Goal: Task Accomplishment & Management: Complete application form

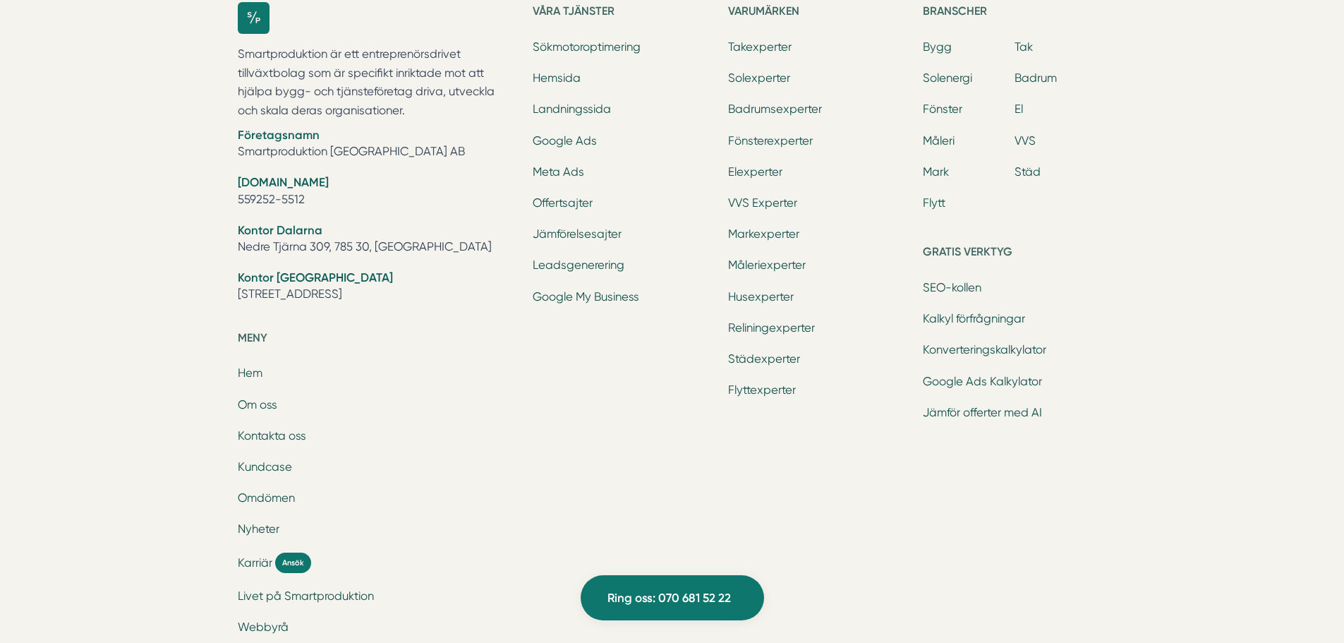
scroll to position [5504, 0]
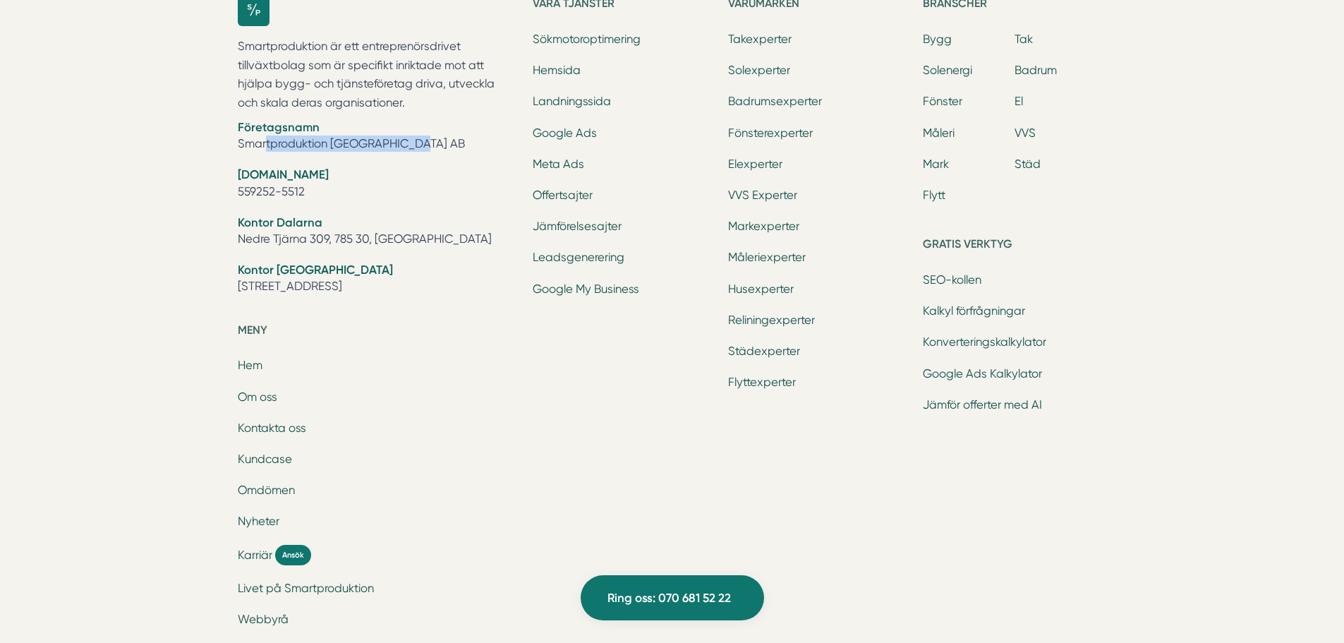
drag, startPoint x: 399, startPoint y: 140, endPoint x: 229, endPoint y: 147, distance: 170.2
click at [229, 147] on div "Smartproduktion är ett entreprenörsdrivet tillväxtbolag som är specifikt inrikt…" at bounding box center [672, 350] width 903 height 756
copy li "Smartproduktion [GEOGRAPHIC_DATA] AB"
click at [519, 343] on div "Smartproduktion är ett entreprenörsdrivet tillväxtbolag som är specifikt inrikt…" at bounding box center [672, 349] width 869 height 711
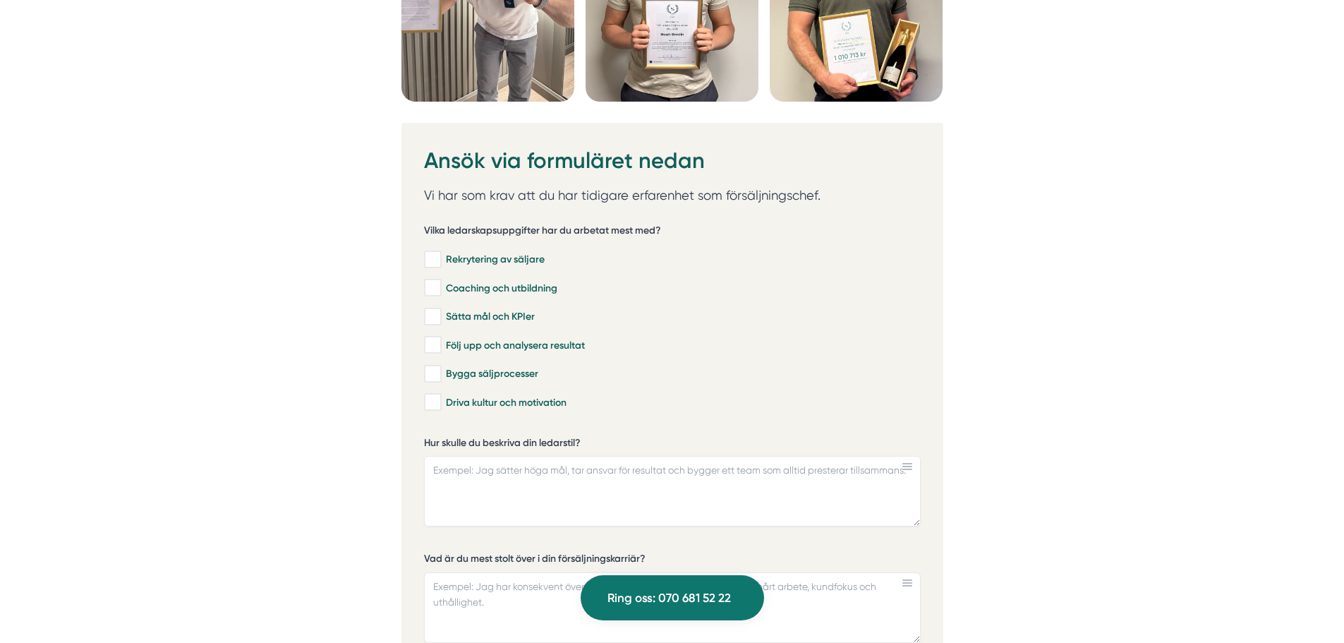
scroll to position [3952, 0]
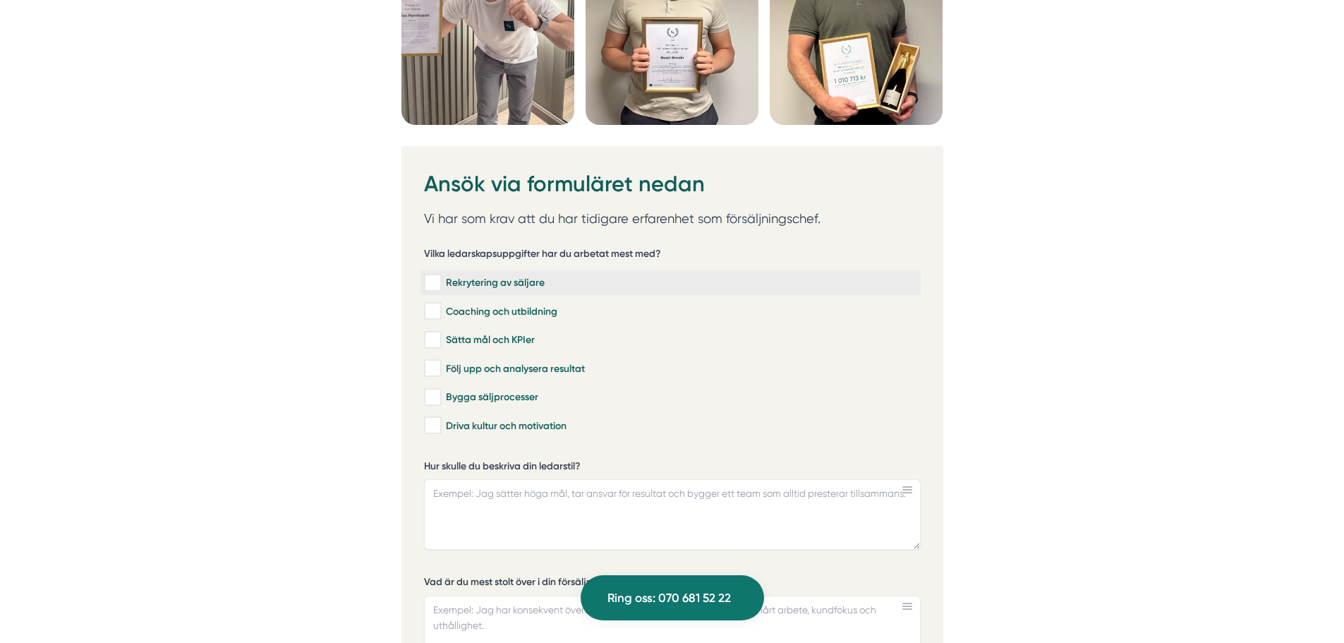
click at [432, 278] on input "Rekrytering av säljare" at bounding box center [432, 283] width 16 height 14
checkbox input "true"
click at [435, 308] on input "Coaching och utbildning" at bounding box center [432, 311] width 16 height 14
checkbox input "true"
click at [435, 333] on input "Sätta mål och KPIer" at bounding box center [432, 340] width 16 height 14
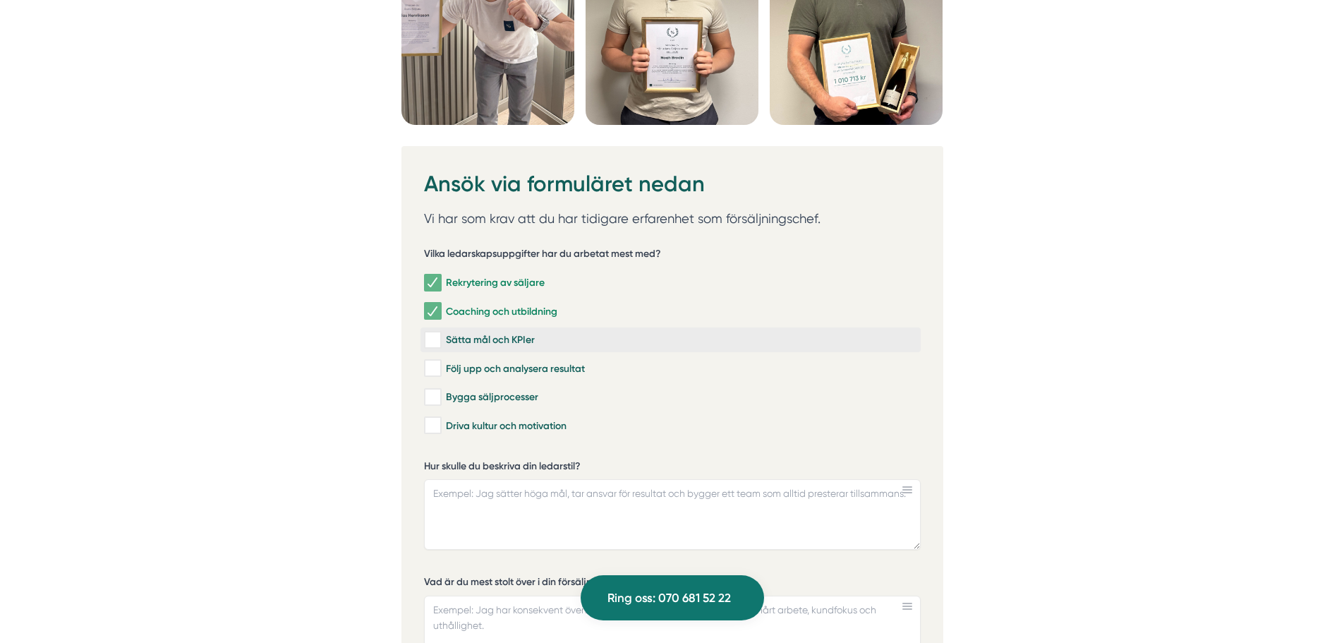
checkbox input "true"
click at [432, 367] on input "Följ upp och analysera resultat" at bounding box center [432, 368] width 16 height 14
checkbox input "true"
click at [428, 387] on label "Bygga säljprocesser" at bounding box center [671, 397] width 500 height 25
click at [428, 390] on input "Bygga säljprocesser" at bounding box center [432, 397] width 16 height 14
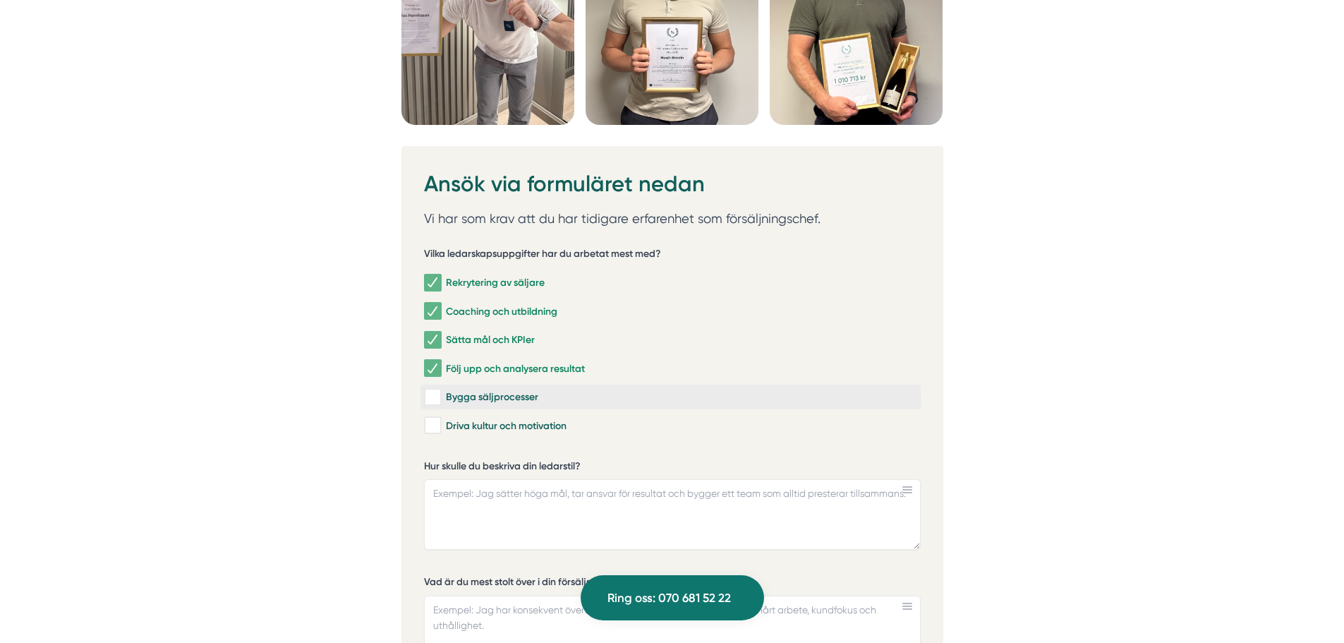
checkbox input "true"
click at [428, 425] on input "Driva kultur och motivation" at bounding box center [432, 425] width 16 height 14
checkbox input "true"
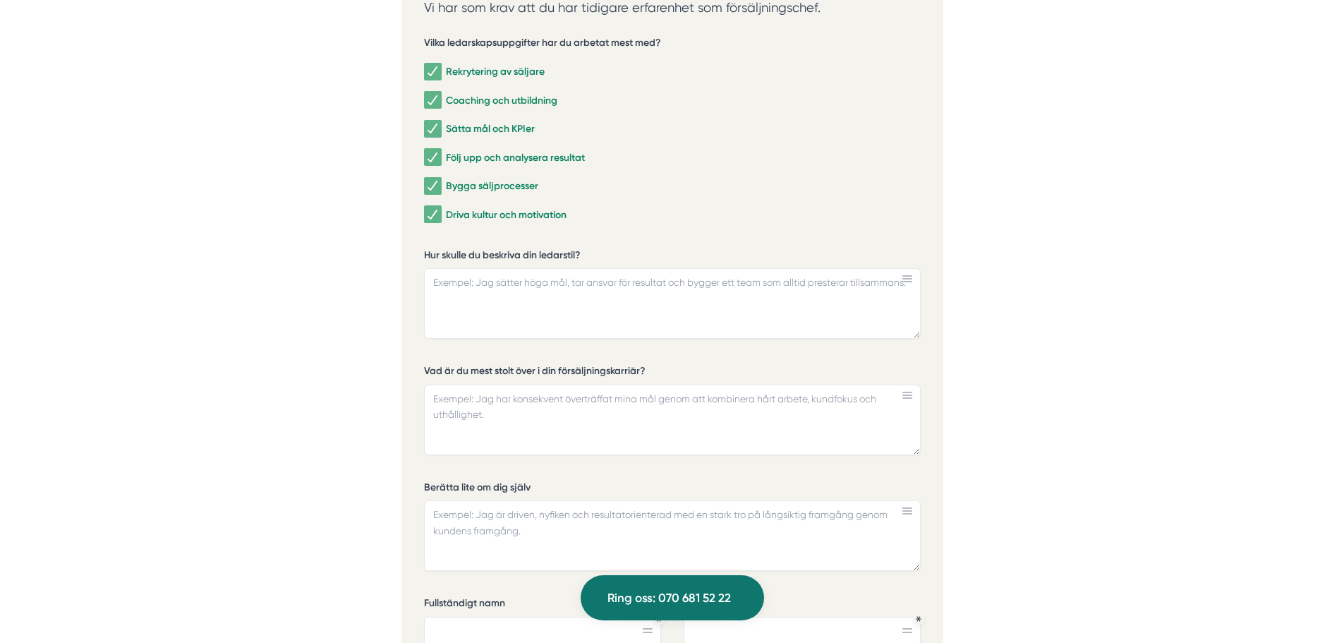
scroll to position [4093, 0]
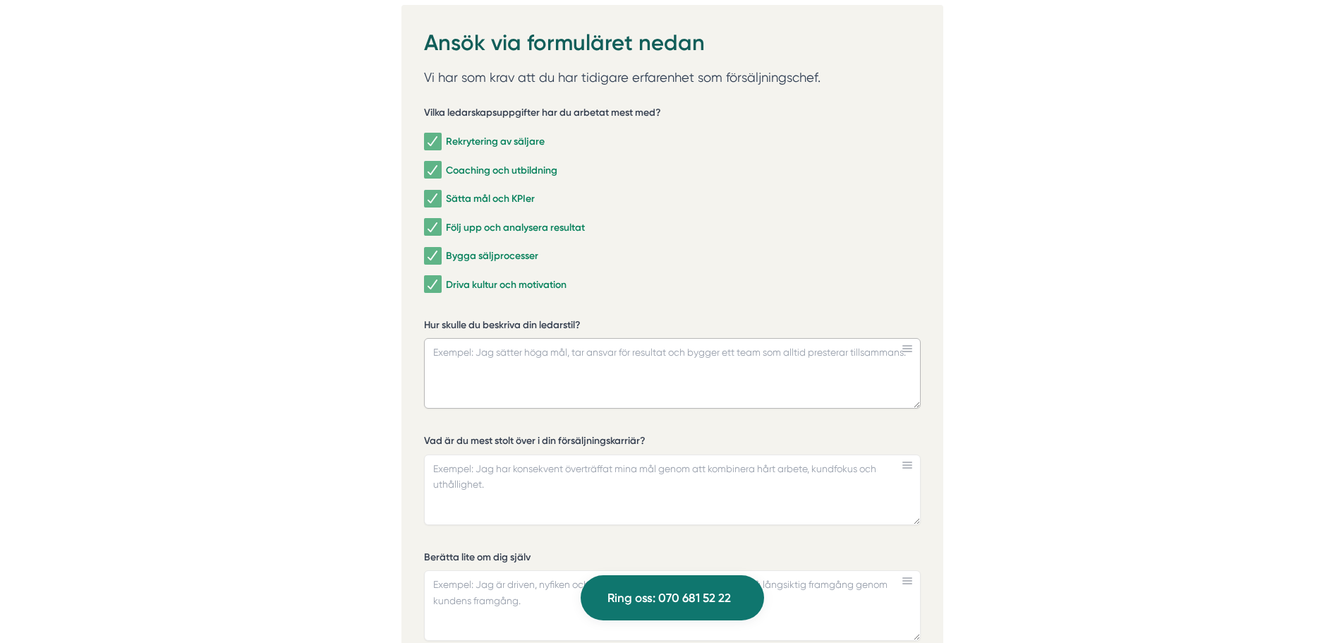
click at [506, 354] on textarea "Hur skulle du beskriva din ledarstil?" at bounding box center [672, 373] width 497 height 71
paste textarea "jag håller vad jag lovar, har hög trovärdighet och ställer höga krav på mig sjä…"
click at [436, 349] on textarea "jag håller vad jag lovar, har hög trovärdighet och ställer höga krav på mig sjä…" at bounding box center [672, 373] width 497 height 71
click at [881, 353] on textarea "Jag håller vad jag lovar, har hög trovärdighet och ställer höga krav på mig sjä…" at bounding box center [672, 373] width 497 height 71
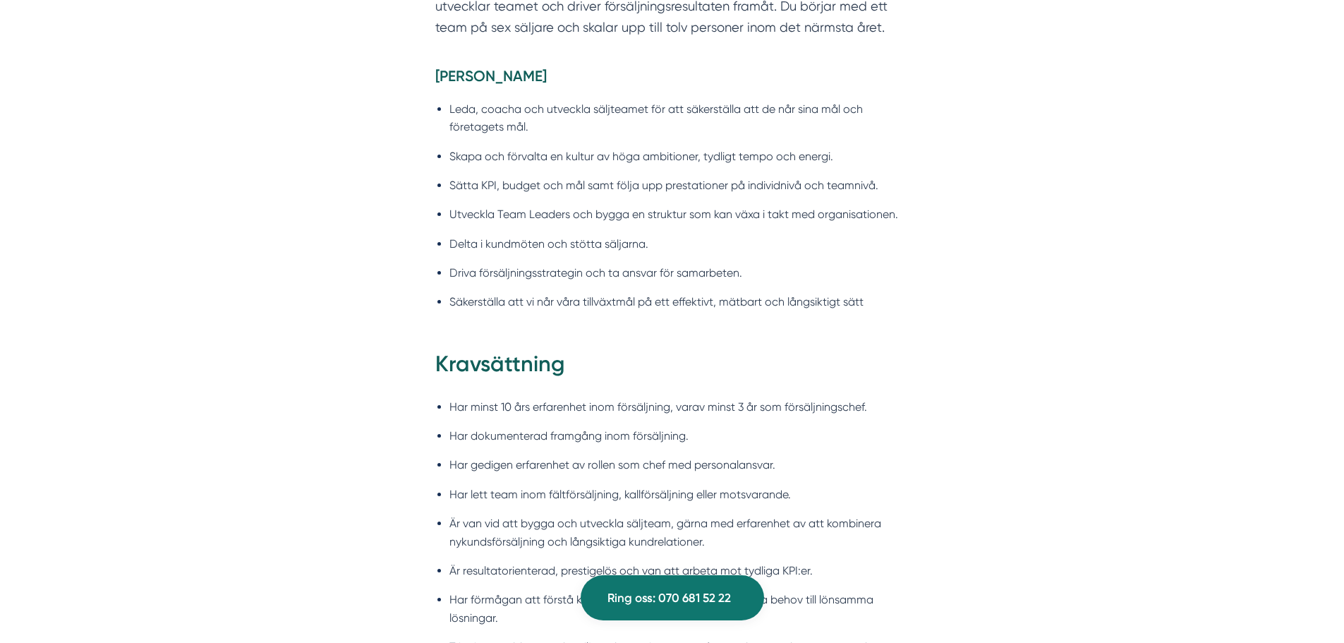
scroll to position [1200, 0]
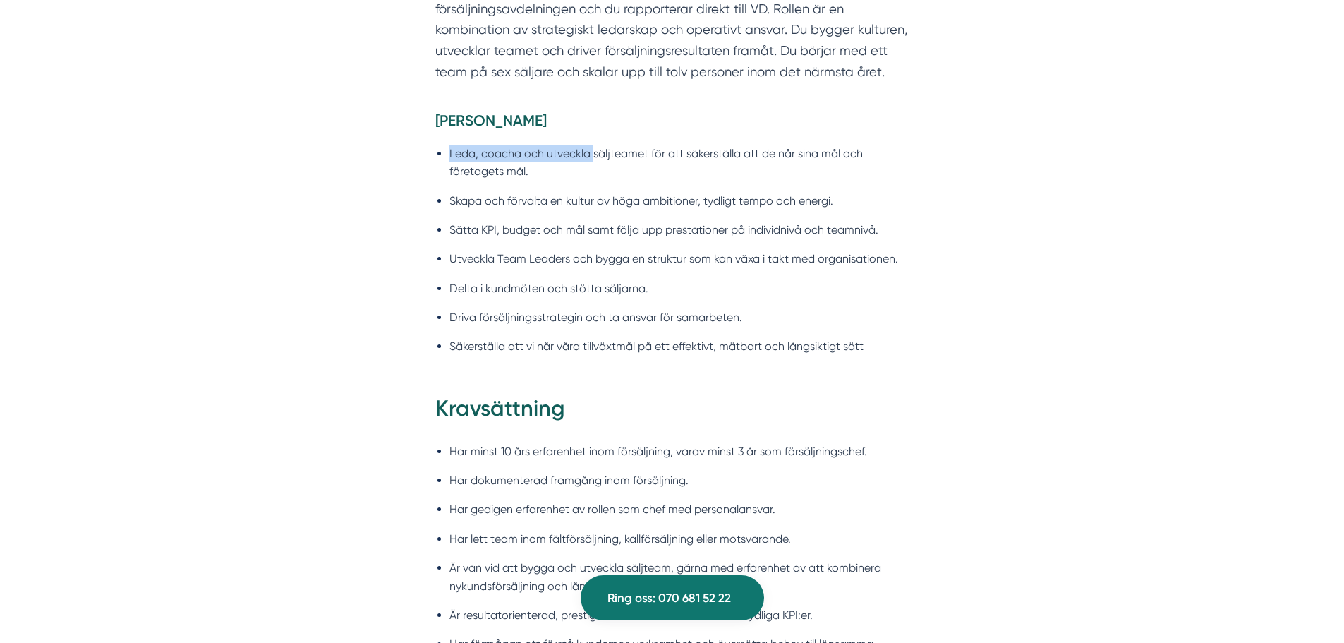
drag, startPoint x: 592, startPoint y: 152, endPoint x: 450, endPoint y: 156, distance: 141.9
click at [450, 156] on li "Leda, coacha och utveckla säljteamet för att säkerställa att de når sina mål oc…" at bounding box center [680, 163] width 460 height 36
copy li "Leda, coacha och utveckla"
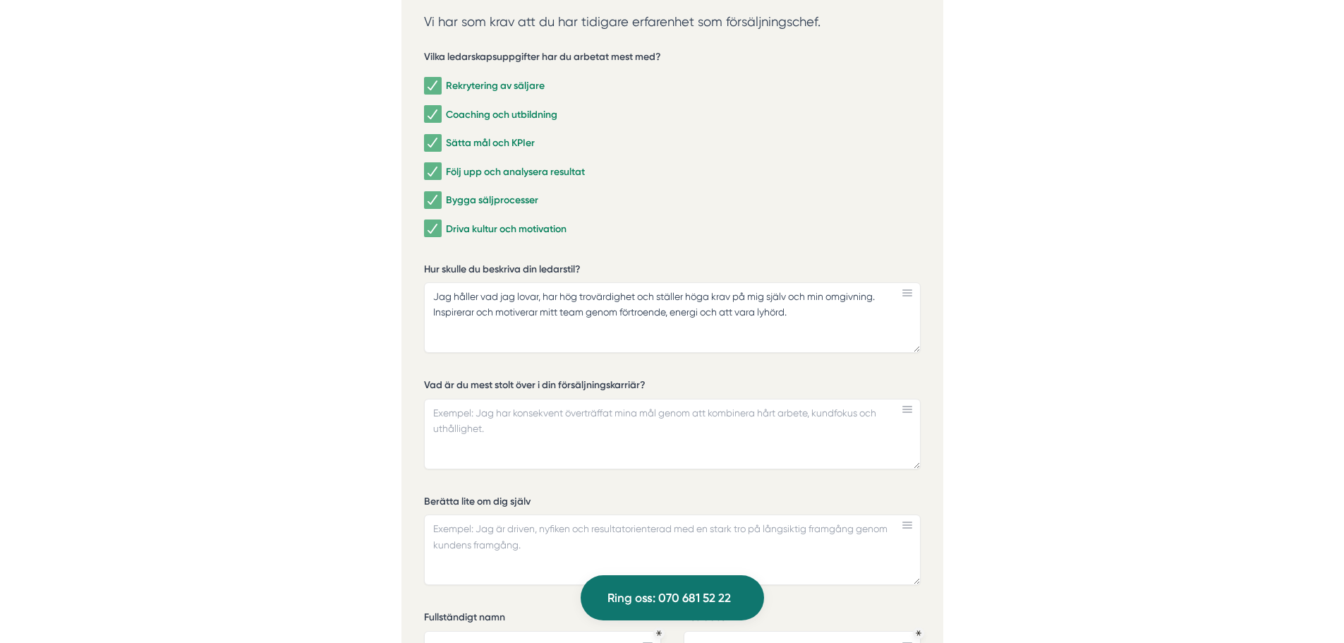
scroll to position [4164, 0]
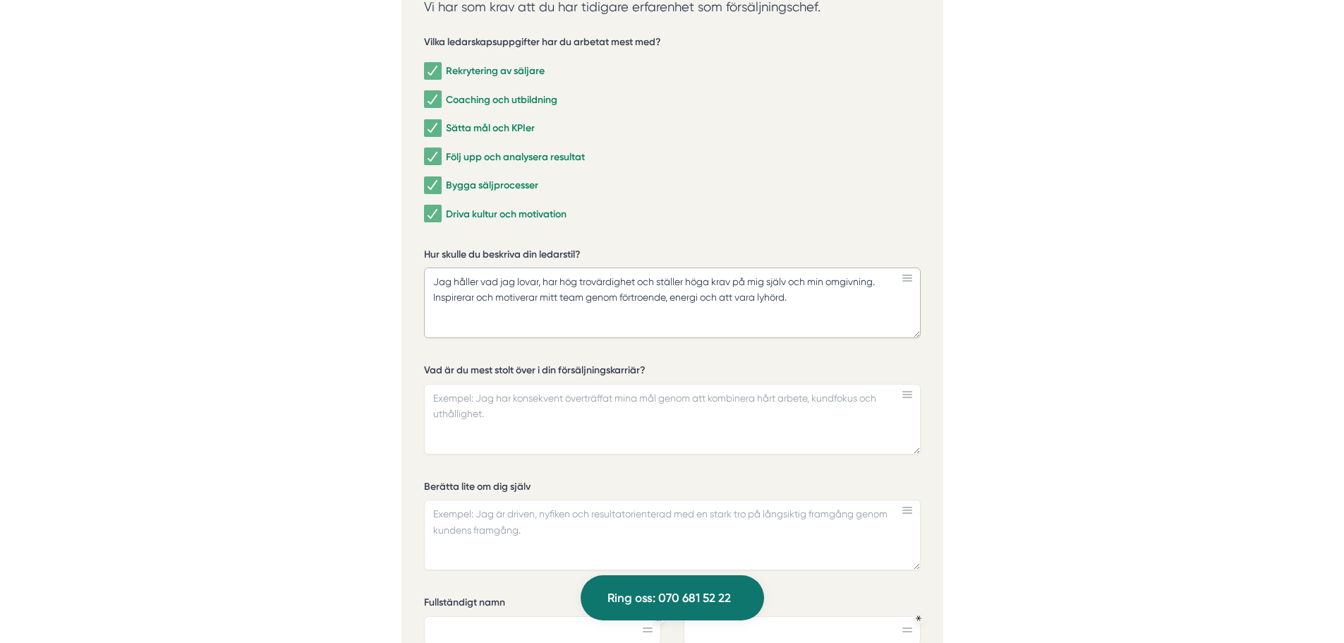
click at [433, 295] on textarea "Jag håller vad jag lovar, har hög trovärdighet och ställer höga krav på mig sjä…" at bounding box center [672, 302] width 497 height 71
paste textarea "Leda, coacha och utveckla"
click at [884, 280] on textarea "Jag håller vad jag lovar, har hög trovärdighet och ställer höga krav på mig sjä…" at bounding box center [672, 302] width 497 height 71
click at [467, 298] on textarea "Jag håller vad jag lovar, har hög trovärdighet och ställer höga krav på mig sjä…" at bounding box center [672, 302] width 497 height 71
drag, startPoint x: 478, startPoint y: 297, endPoint x: 885, endPoint y: 275, distance: 407.8
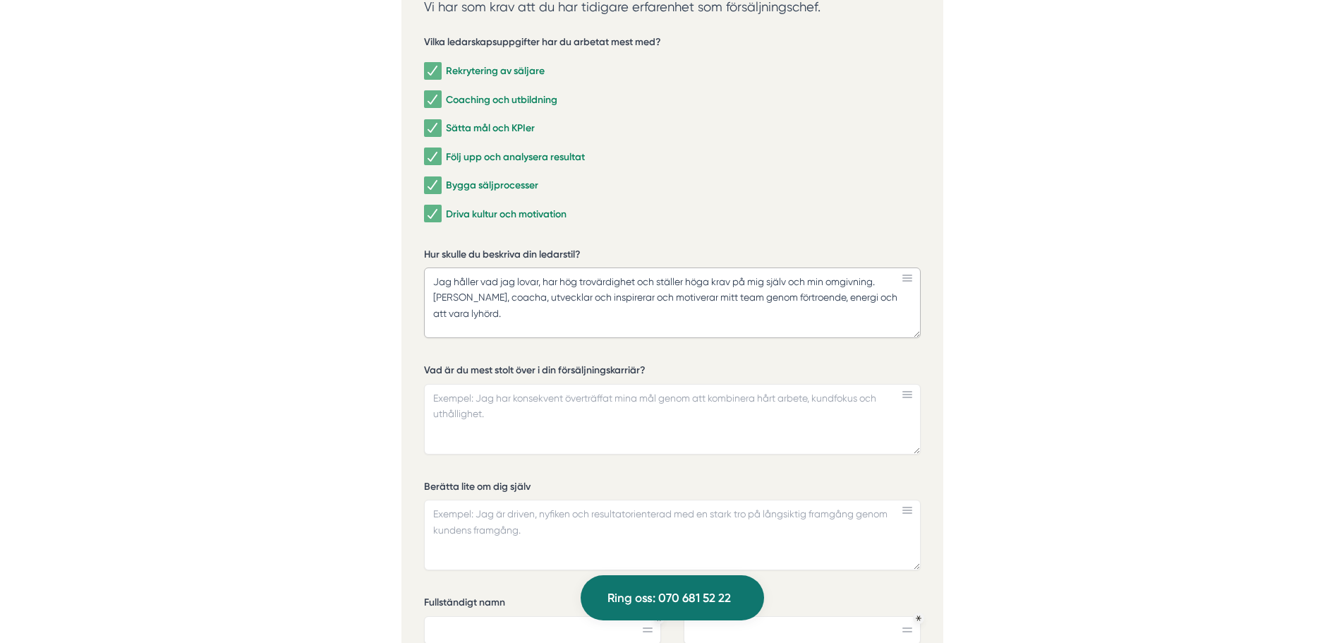
click at [885, 275] on textarea "Jag håller vad jag lovar, har hög trovärdighet och ställer höga krav på mig sjä…" at bounding box center [672, 302] width 497 height 71
click at [842, 296] on textarea "Jag håller vad jag lovar, har hög trovärdighet och ställer höga krav på mig sjä…" at bounding box center [672, 302] width 497 height 71
click at [905, 394] on rect at bounding box center [908, 394] width 10 height 1
click at [866, 296] on textarea "Jag håller vad jag lovar, har hög trovärdighet och ställer höga krav på mig sjä…" at bounding box center [672, 302] width 497 height 71
click at [837, 296] on textarea "Jag håller vad jag lovar, har hög trovärdighet och ställer höga krav på mig sjä…" at bounding box center [672, 302] width 497 height 71
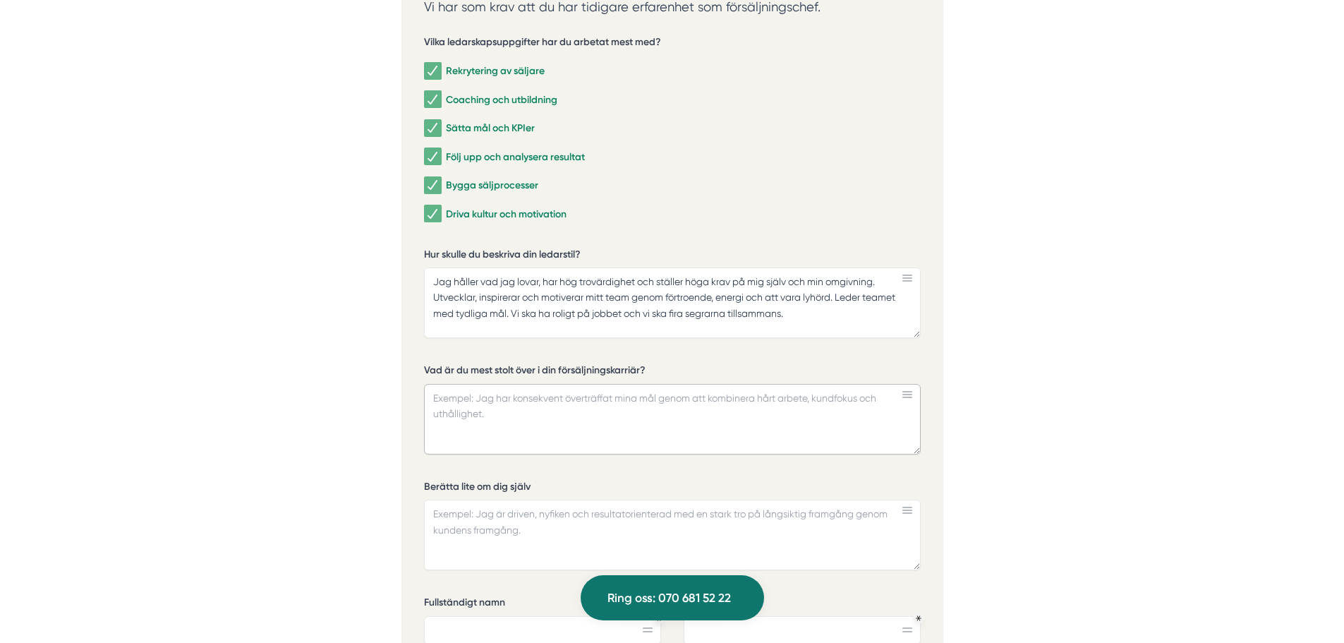
click at [591, 424] on textarea "Vad är du mest stolt över i din försäljningskarriär?" at bounding box center [672, 419] width 497 height 71
click at [686, 313] on textarea "Jag håller vad jag lovar, har hög trovärdighet och ställer höga krav på mig sjä…" at bounding box center [672, 302] width 497 height 71
type textarea "Jag håller vad jag lovar, har hög trovärdighet och ställer höga krav på mig sjä…"
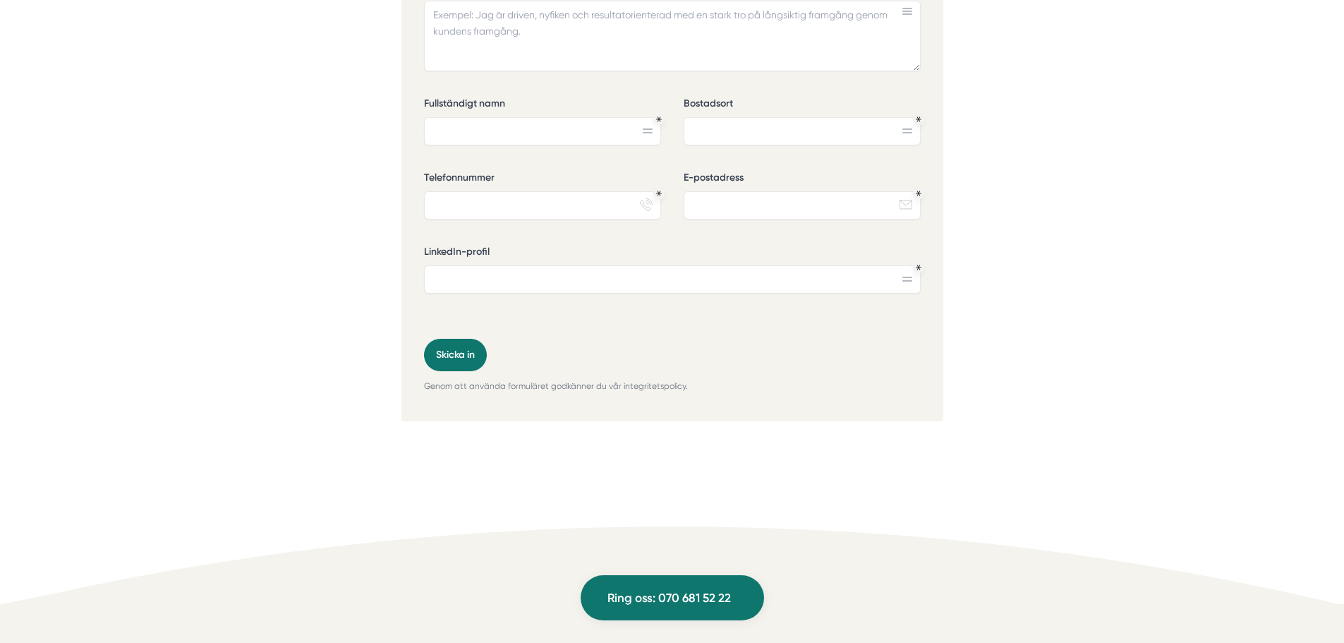
scroll to position [4658, 0]
click at [907, 289] on input "LinkedIn-profil" at bounding box center [672, 284] width 497 height 28
click at [723, 290] on input "LinkedIn-profil" at bounding box center [672, 284] width 497 height 28
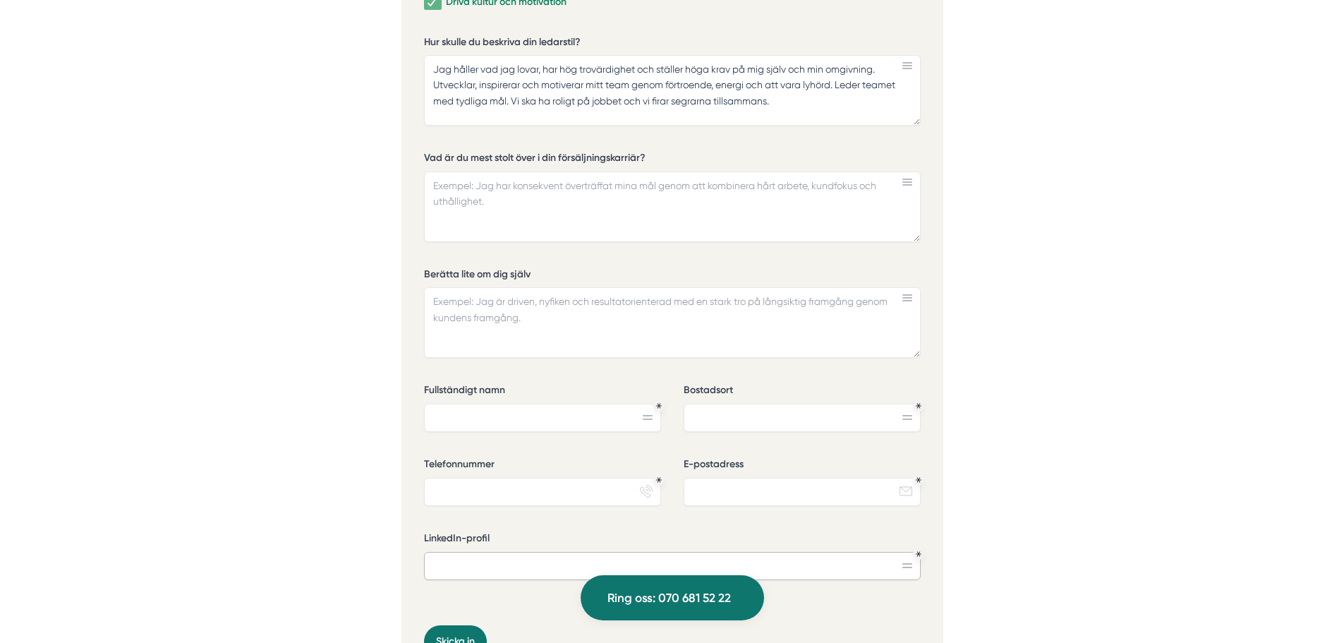
scroll to position [4375, 0]
click at [461, 189] on textarea "Vad är du mest stolt över i din försäljningskarriär?" at bounding box center [672, 207] width 497 height 71
paste textarea "Att jag under åren har fått mina team att utvecklas både som individer på det p…"
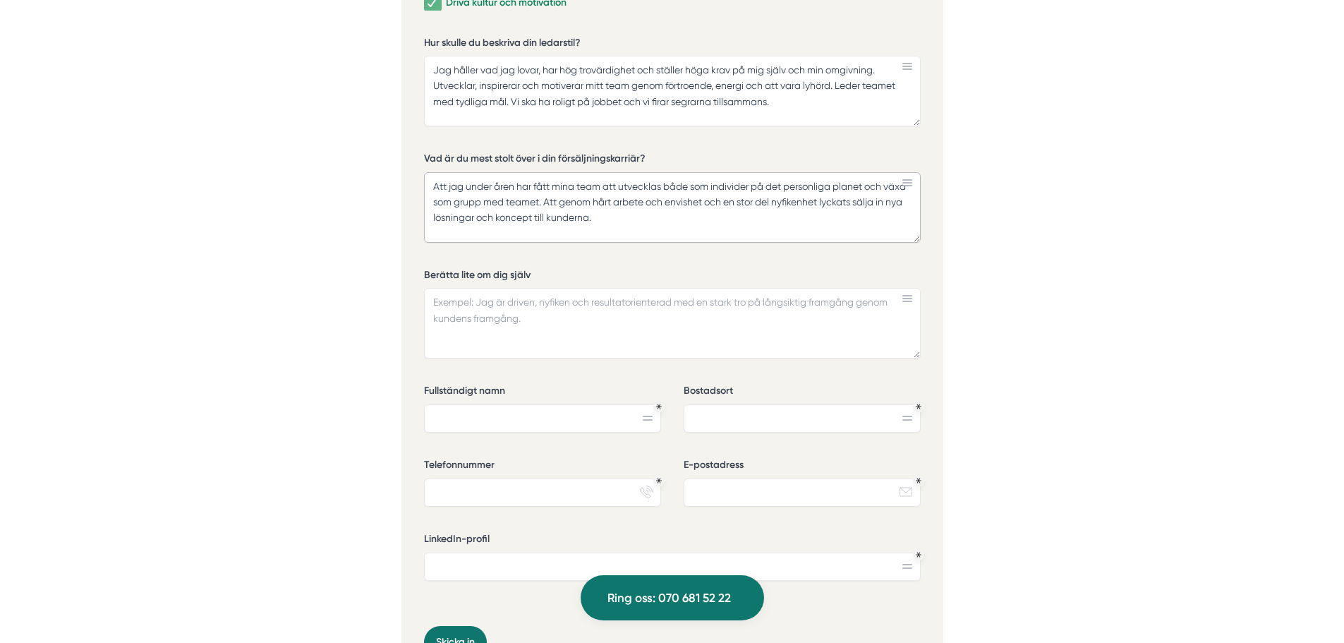
type textarea "Att jag under åren har fått mina team att utvecklas både som individer på det p…"
click at [442, 297] on textarea "Berätta lite om dig själv" at bounding box center [672, 323] width 497 height 71
paste textarea "Jag är nyfiken som person och trivs i en kommersiell miljö, drivs av att nå res…"
click at [908, 305] on textarea "Jag är nyfiken som person och trivs i en kommersiell miljö, drivs av att nå res…" at bounding box center [672, 323] width 497 height 71
paste textarea "Jag har en stor passion för försäljning och framför allt att alltid sätta kunde…"
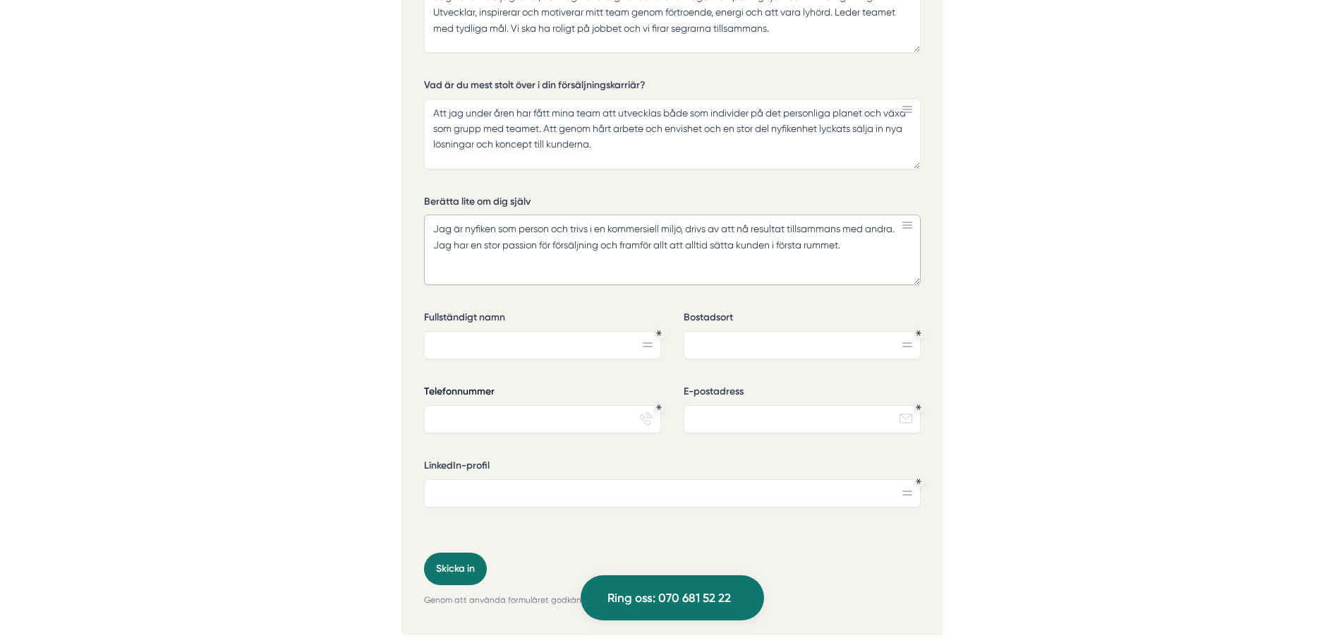
scroll to position [4516, 0]
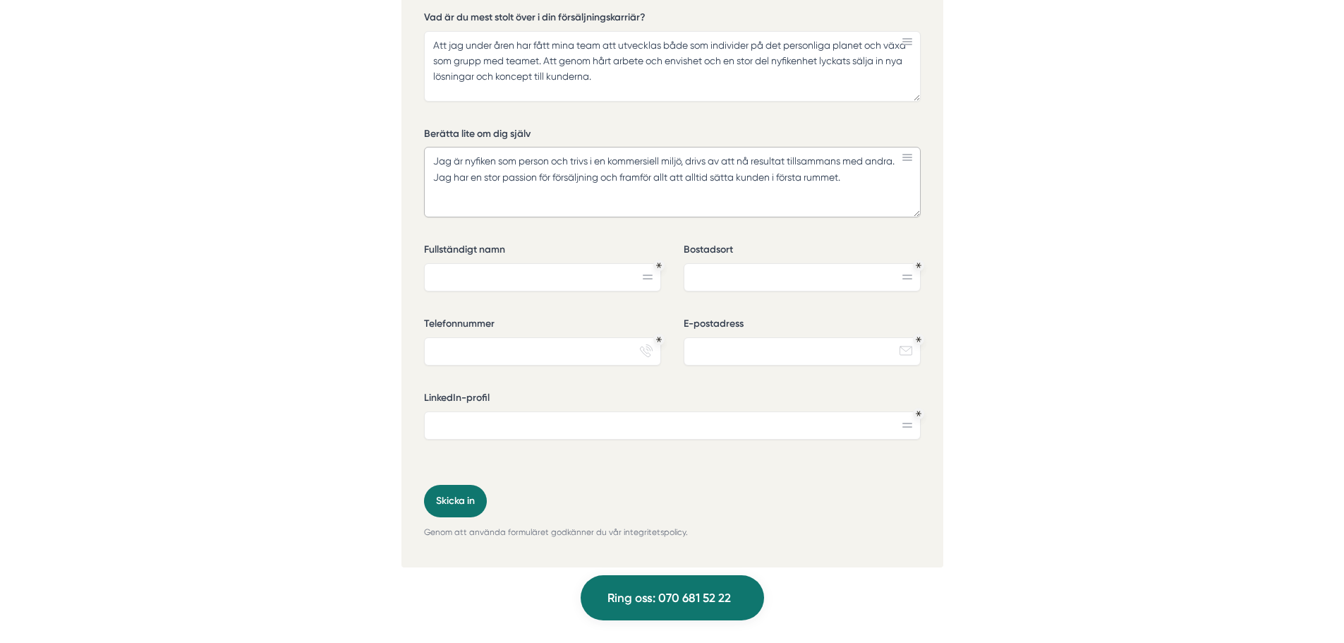
type textarea "Jag är nyfiken som person och trivs i en kommersiell miljö, drivs av att nå res…"
click at [482, 285] on input "Fullständigt namn" at bounding box center [542, 277] width 237 height 28
type input "Richard Brundin"
click at [713, 270] on input "Bostadsort" at bounding box center [802, 277] width 237 height 28
click at [783, 275] on input "Bostadsort" at bounding box center [802, 277] width 237 height 28
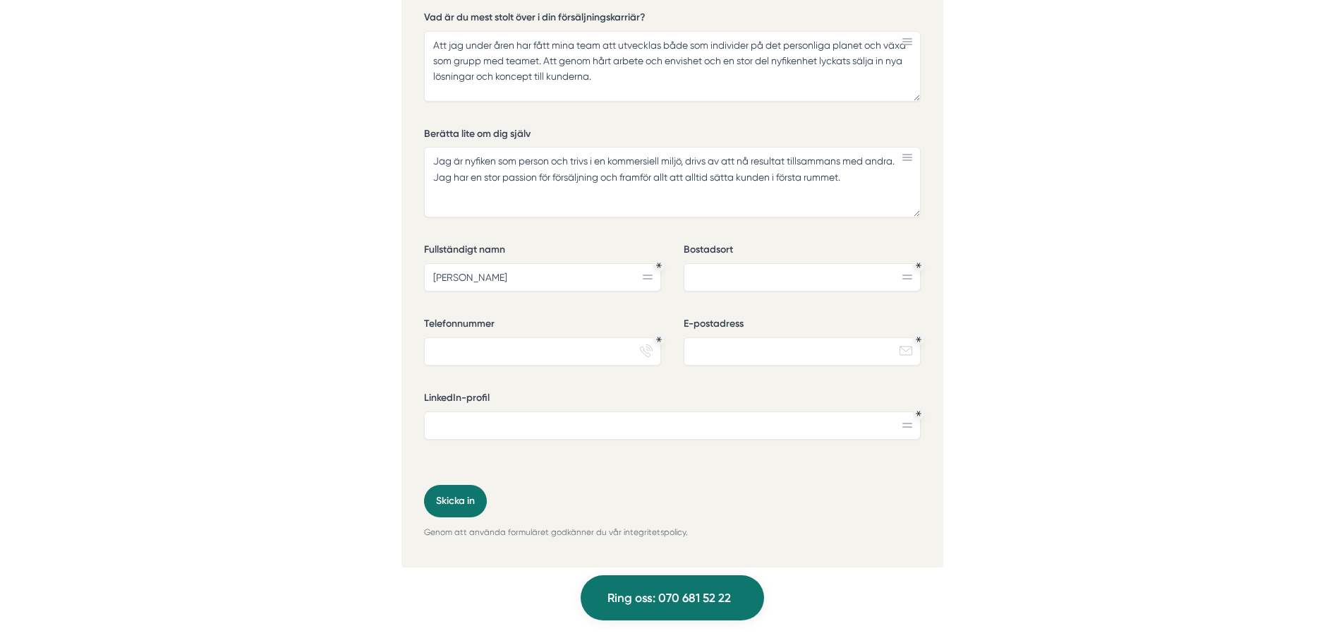
click at [911, 279] on rect at bounding box center [908, 278] width 10 height 1
click at [876, 277] on input "Bostadsort" at bounding box center [802, 277] width 237 height 28
type input "Täby"
click at [582, 346] on input "Telefonnummer" at bounding box center [542, 351] width 237 height 28
type input "0703985339"
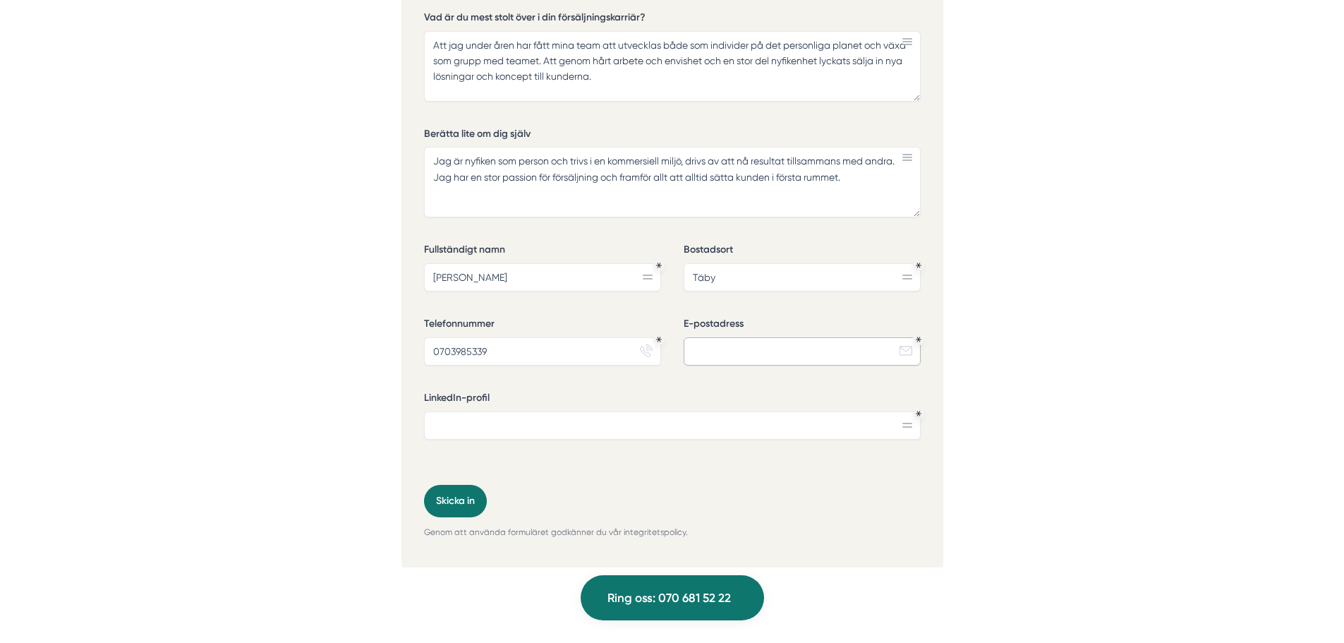
click at [726, 352] on input "E-postadress" at bounding box center [802, 351] width 237 height 28
type input "richard.brundin@gmail.com"
click at [653, 438] on input "LinkedIn-profil" at bounding box center [672, 425] width 497 height 28
click at [545, 433] on input "LinkedIn-profil" at bounding box center [672, 425] width 497 height 28
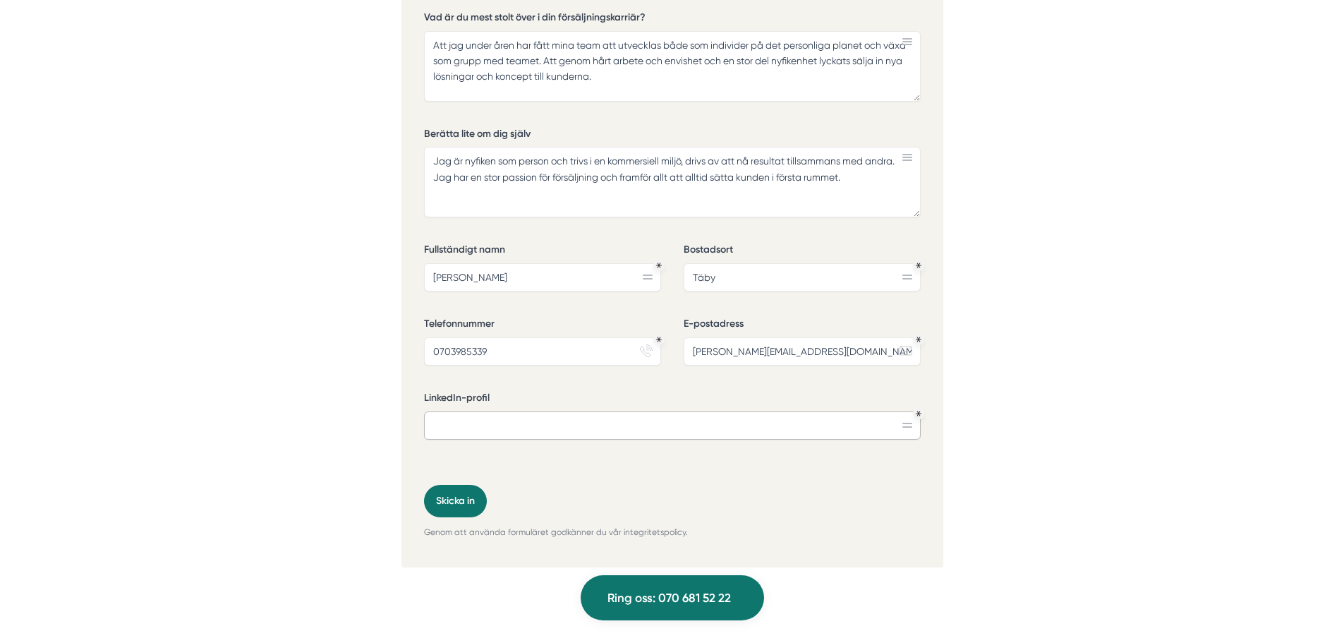
paste input "www.linkedin.com/in/richard-brundin-aa8978"
type input "www.linkedin.com/in/richard-brundin-aa8978"
click at [543, 354] on input "0703985339" at bounding box center [542, 351] width 237 height 28
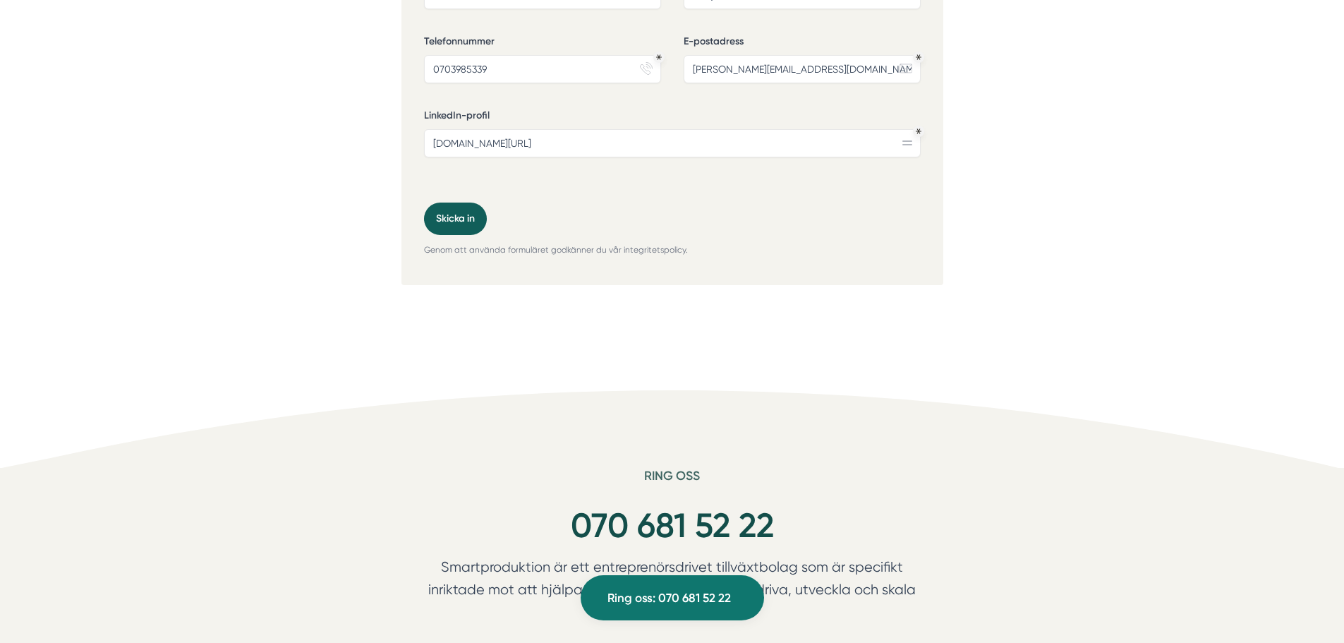
click at [459, 213] on button "Skicka in" at bounding box center [455, 219] width 63 height 32
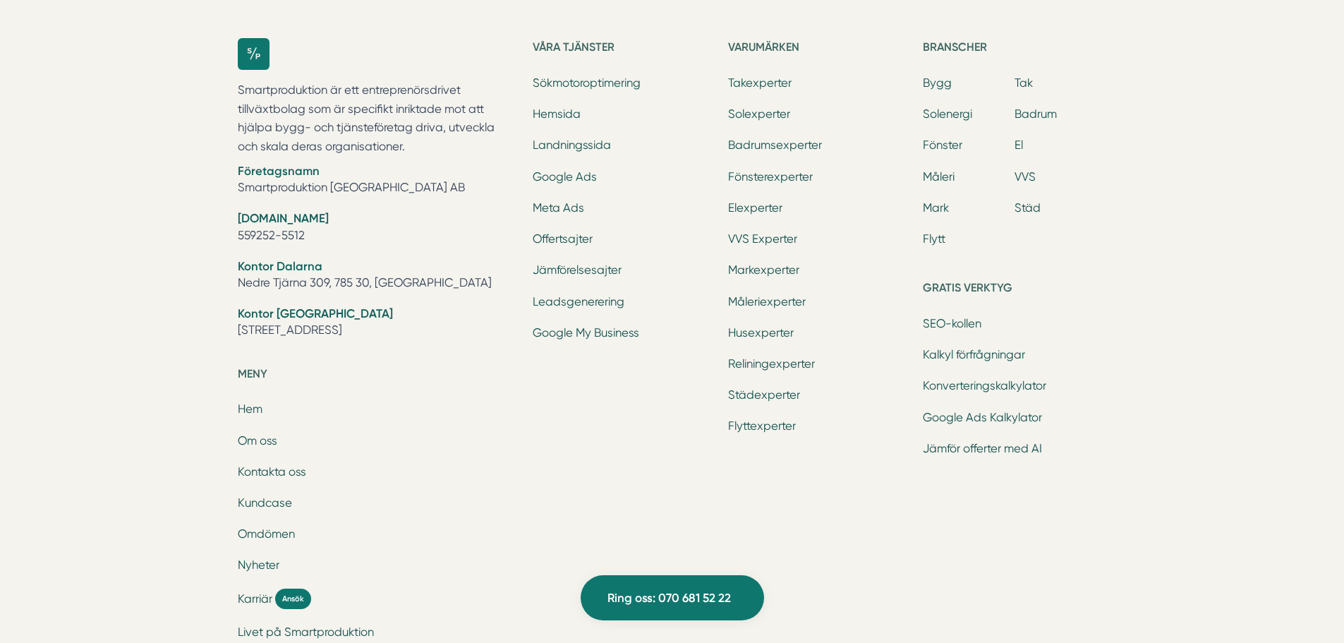
scroll to position [6492, 0]
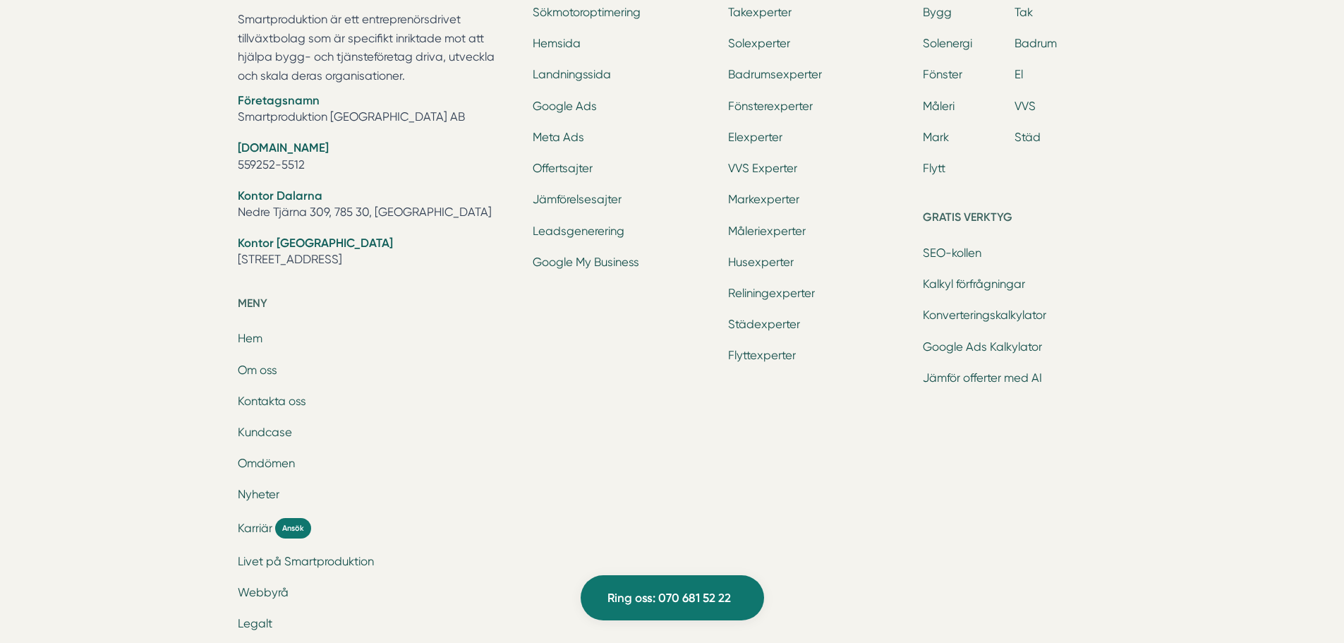
drag, startPoint x: 345, startPoint y: 257, endPoint x: 237, endPoint y: 253, distance: 108.1
click at [238, 253] on li "Kontor Stockholm Tellusborgsvägen 67, 126 29, Hägersten" at bounding box center [377, 253] width 279 height 36
copy li "Tellusborgsvägen 67"
click at [1205, 272] on div "Ring oss 070 681 52 22 Smartproduktion är ett entreprenörsdrivet tillväxtbolag …" at bounding box center [672, 217] width 1344 height 965
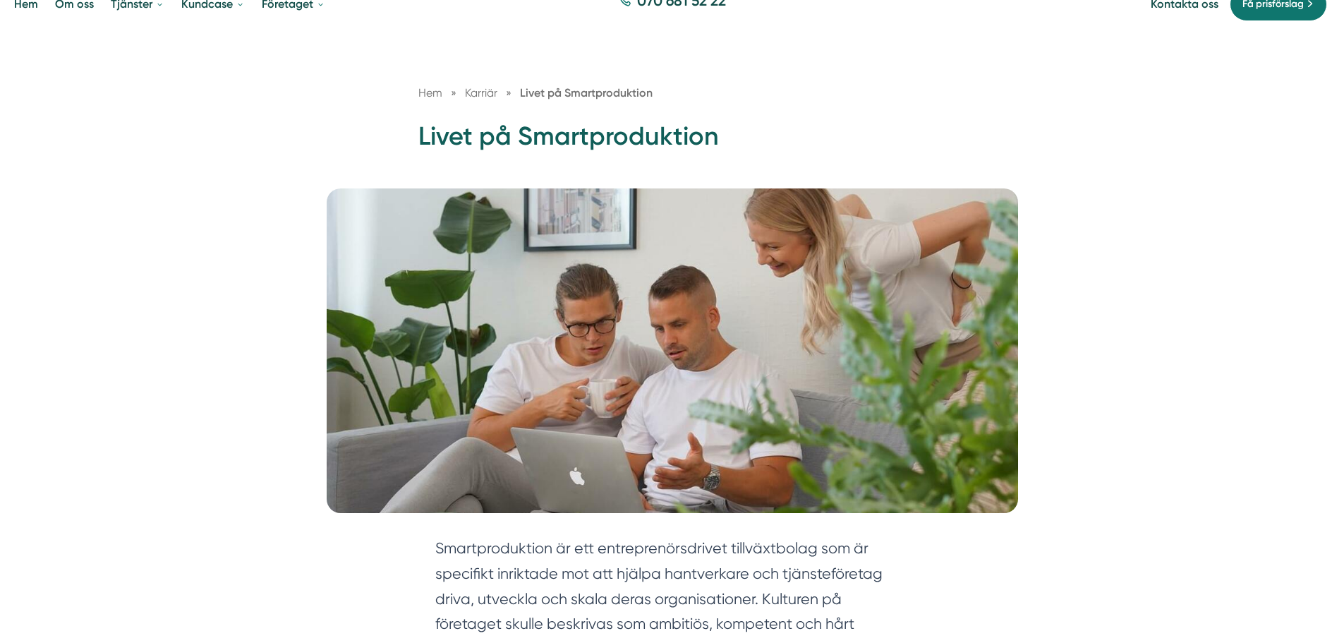
scroll to position [0, 0]
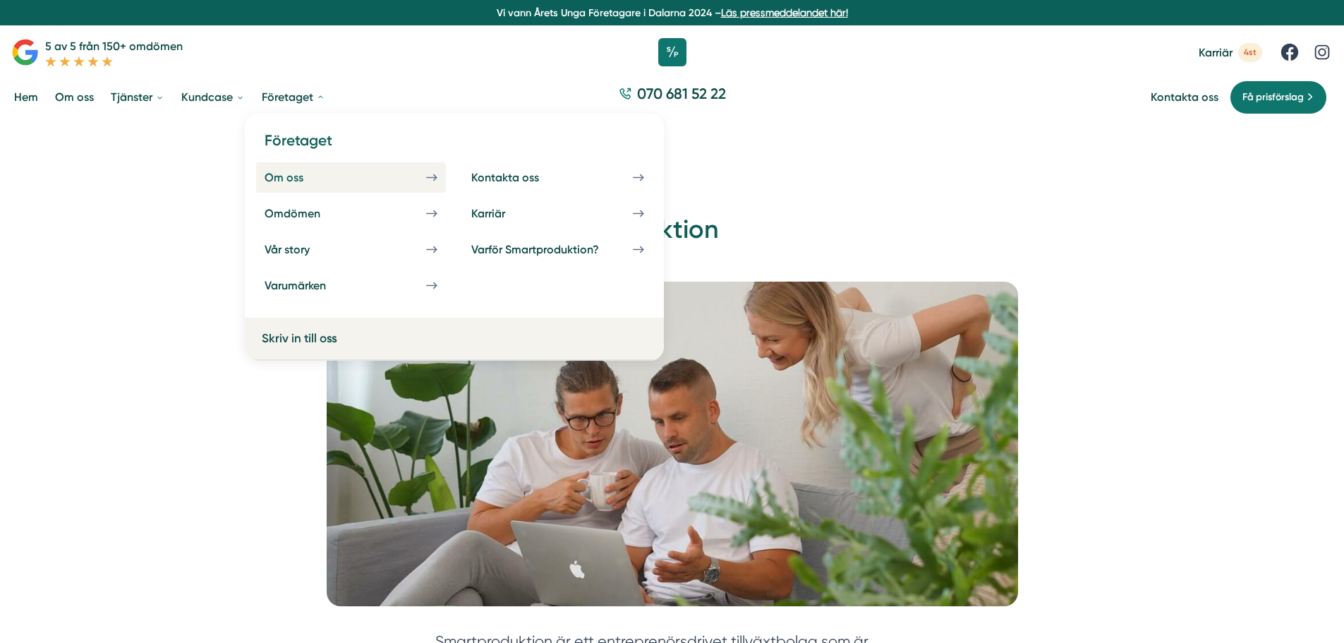
click at [291, 173] on div "Om oss" at bounding box center [301, 177] width 73 height 13
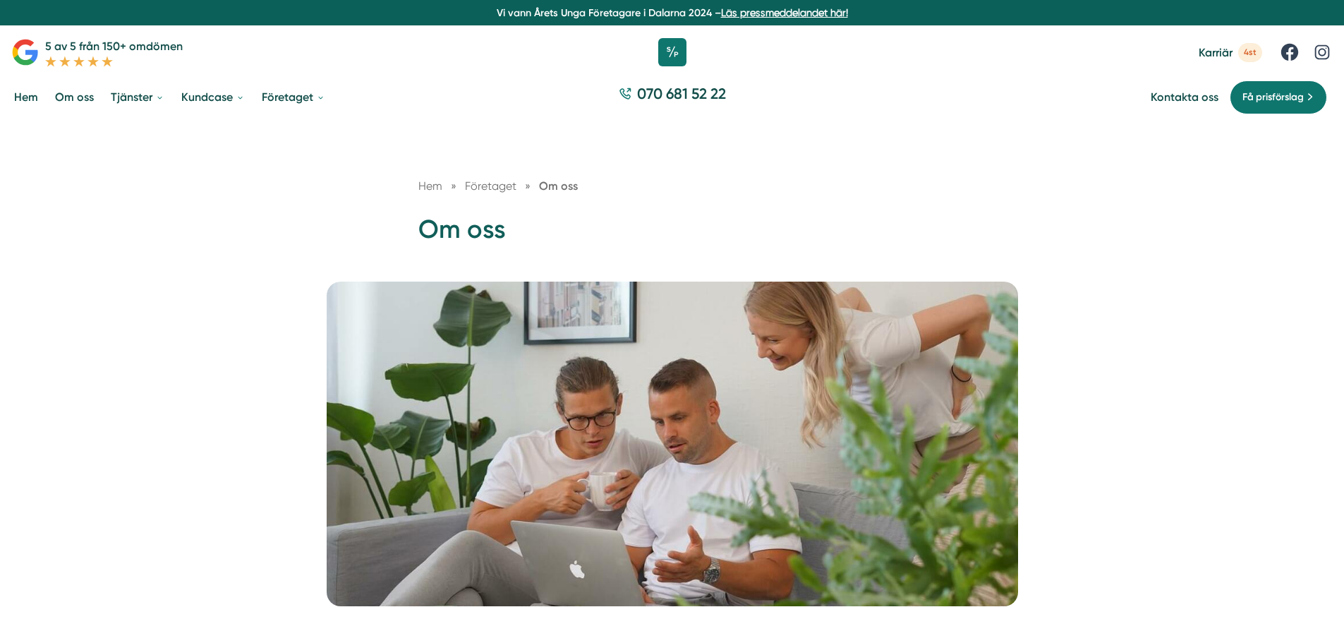
click at [81, 97] on link "Om oss" at bounding box center [74, 97] width 44 height 36
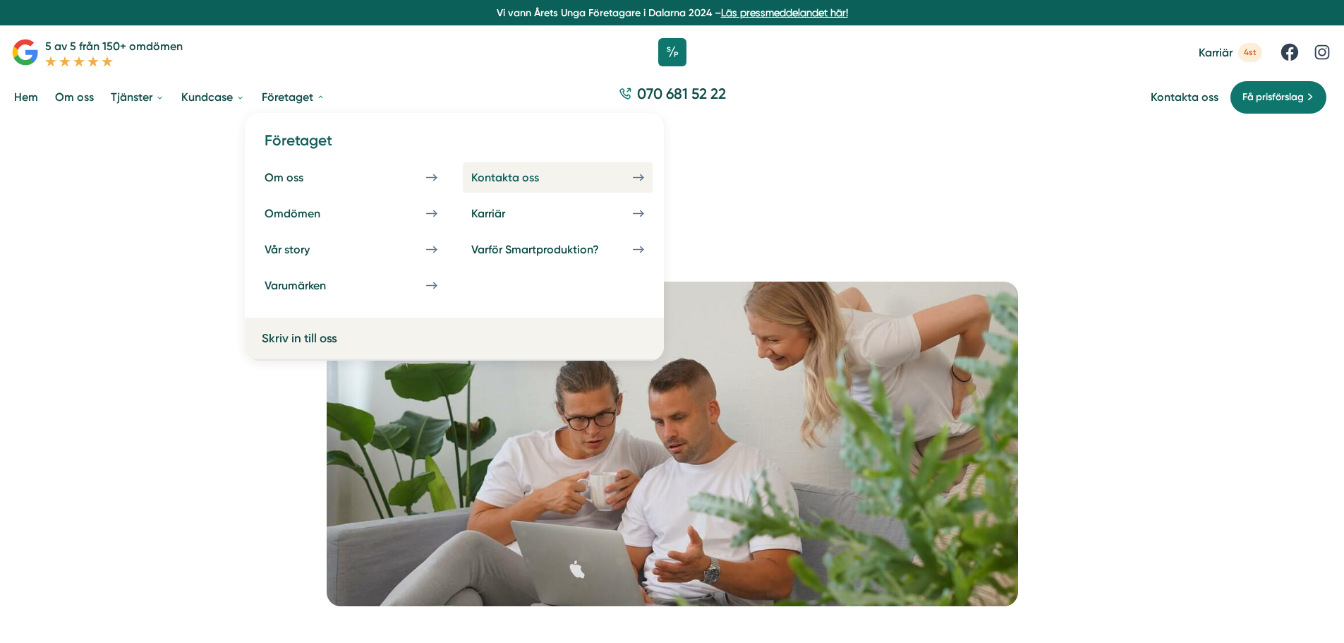
click at [520, 176] on div "Kontakta oss" at bounding box center [522, 177] width 102 height 13
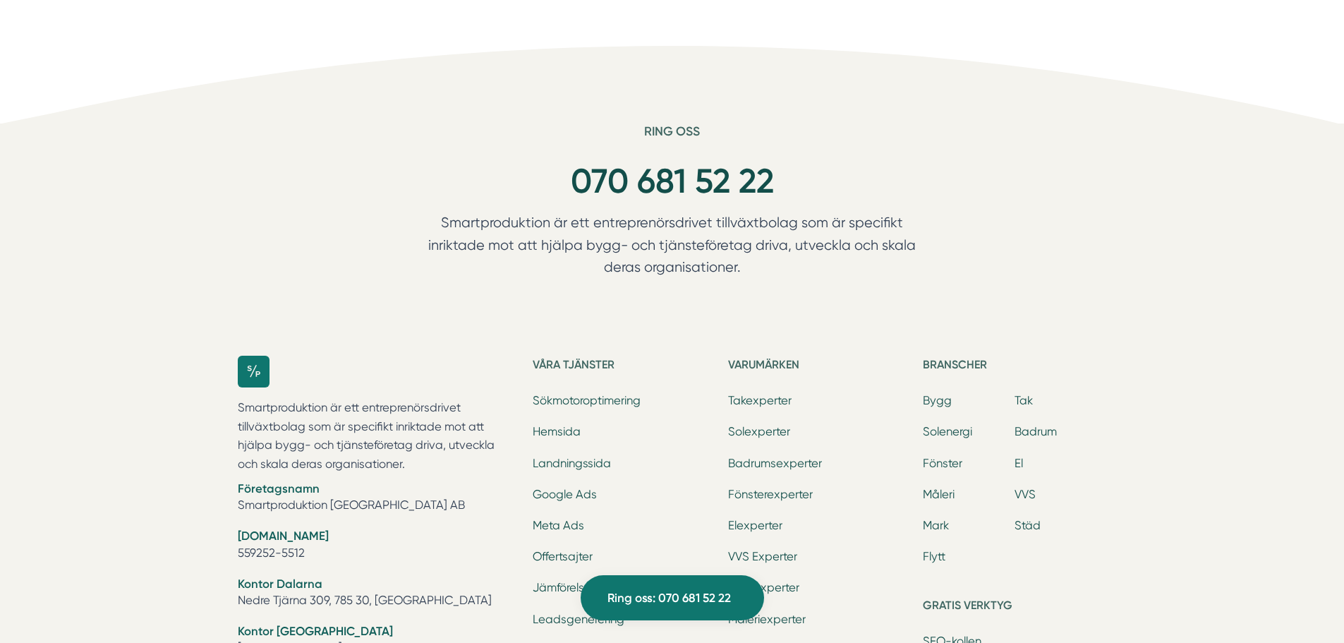
scroll to position [1200, 0]
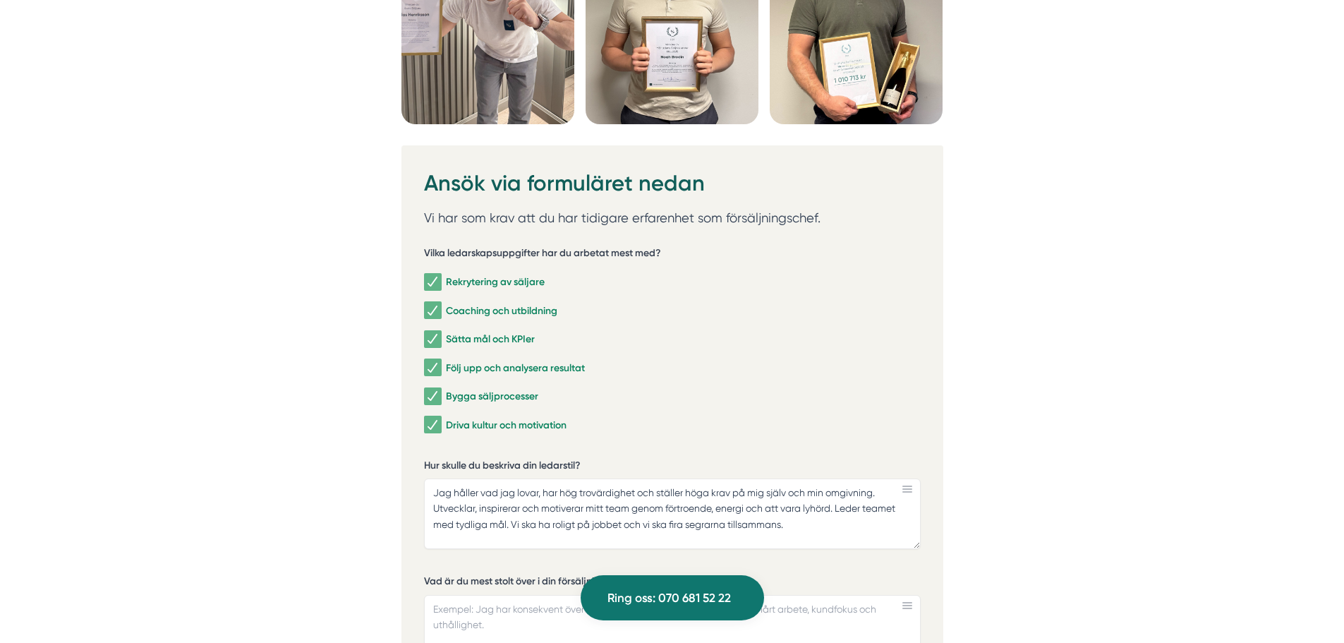
scroll to position [3952, 0]
drag, startPoint x: 801, startPoint y: 528, endPoint x: 415, endPoint y: 490, distance: 387.9
click at [415, 490] on div "Ansök via formuläret nedan Vi har som krav att du har tidigare erfarenhet som f…" at bounding box center [673, 639] width 542 height 986
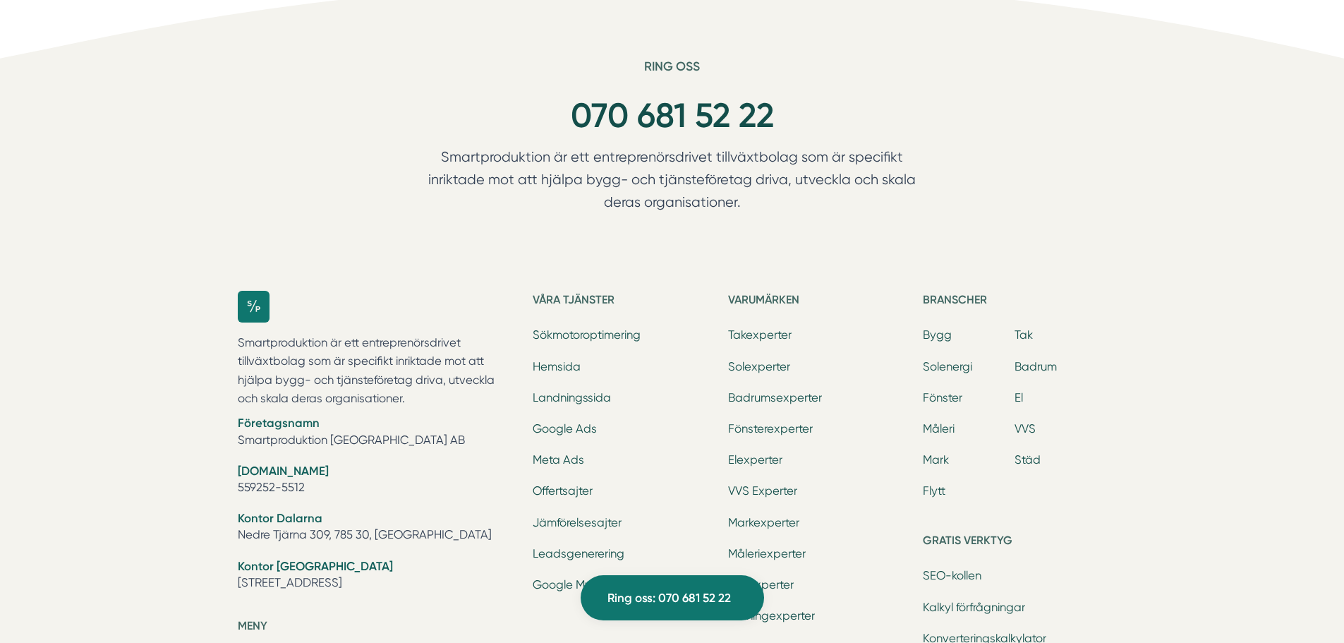
scroll to position [212, 0]
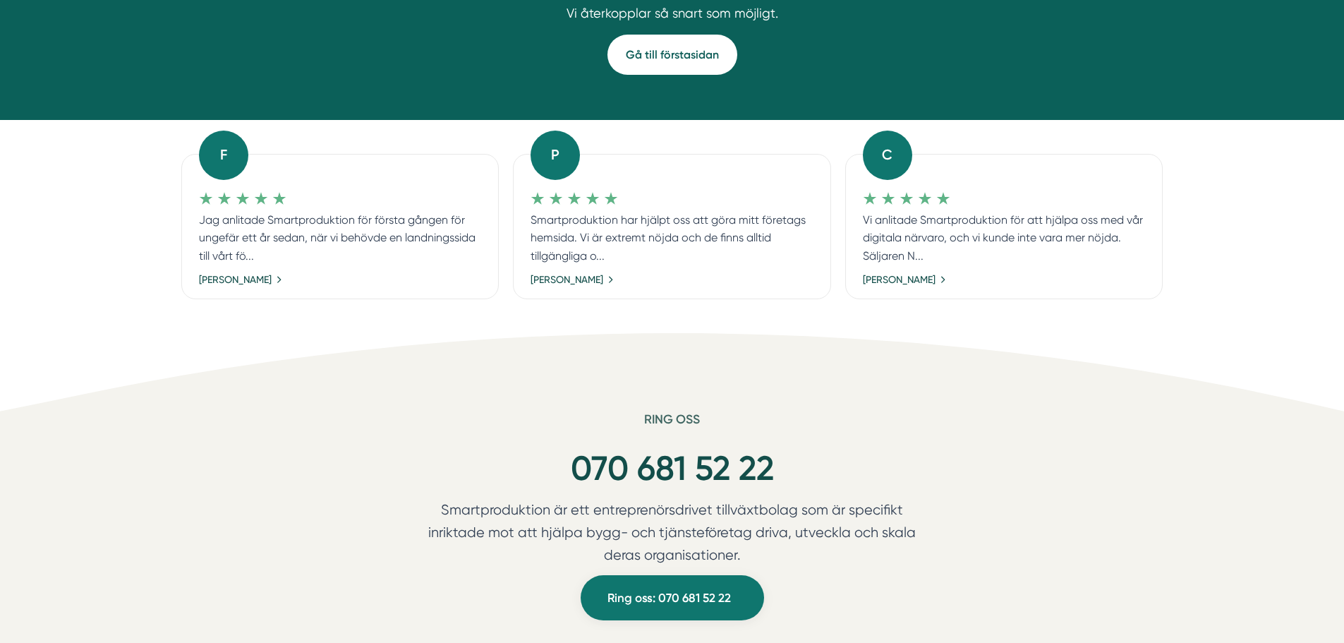
click at [644, 44] on link "Gå till förstasidan" at bounding box center [673, 55] width 130 height 40
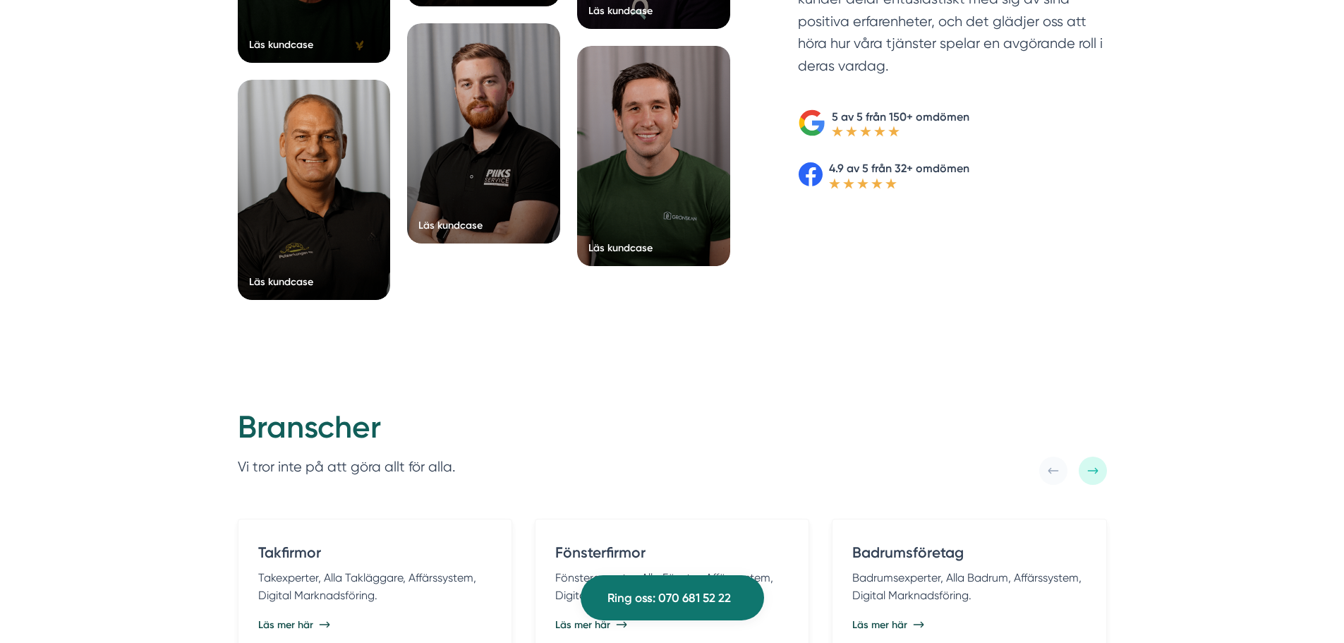
scroll to position [2470, 0]
